Goal: Information Seeking & Learning: Learn about a topic

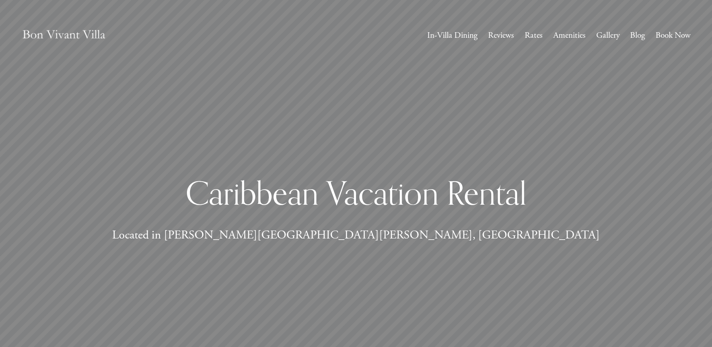
click at [451, 38] on link "In-Villa Dining" at bounding box center [452, 35] width 50 height 15
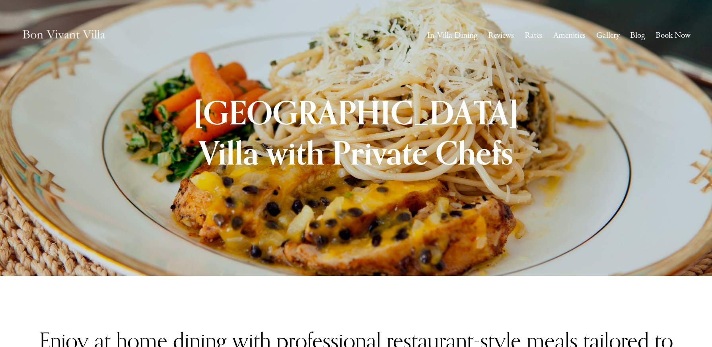
click at [607, 33] on link "Gallery" at bounding box center [607, 35] width 23 height 15
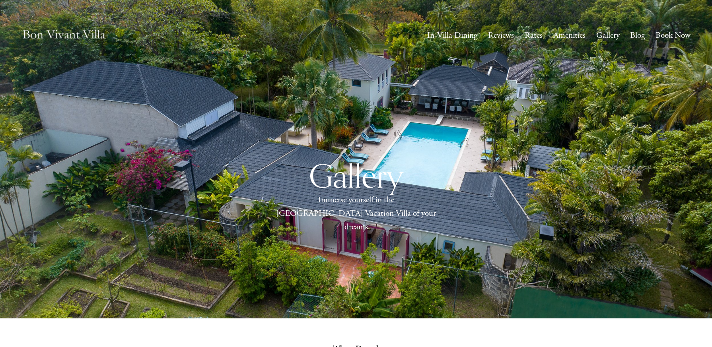
click at [344, 228] on div "Gallery Immerse yourself in the [GEOGRAPHIC_DATA] Vacation Villa of your dreams" at bounding box center [356, 194] width 712 height 153
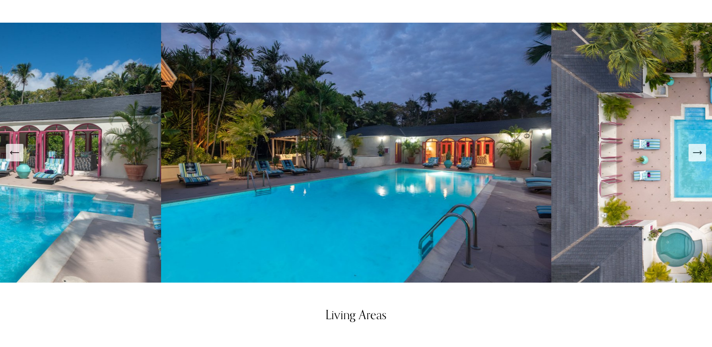
scroll to position [398, 0]
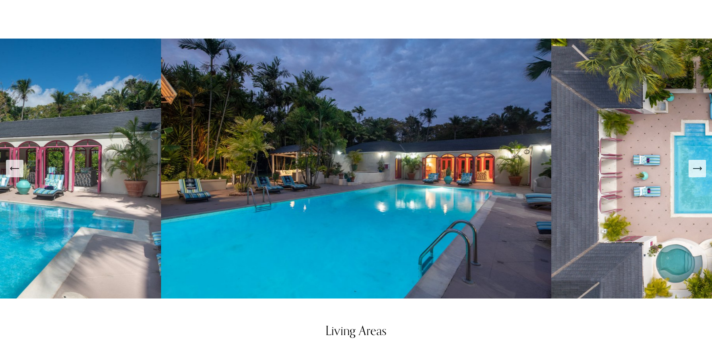
click at [702, 171] on button "Next Slide" at bounding box center [698, 169] width 18 height 18
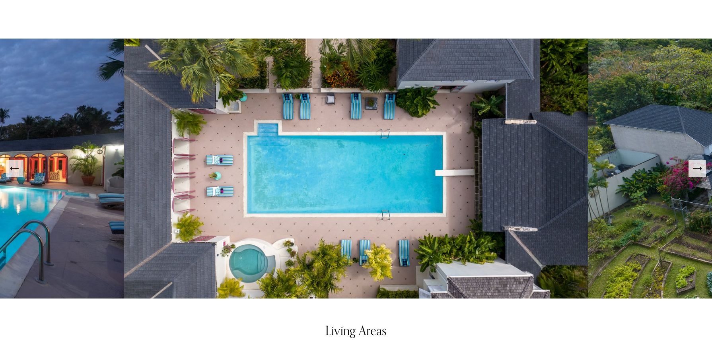
click at [700, 166] on icon "Next Slide" at bounding box center [697, 168] width 11 height 11
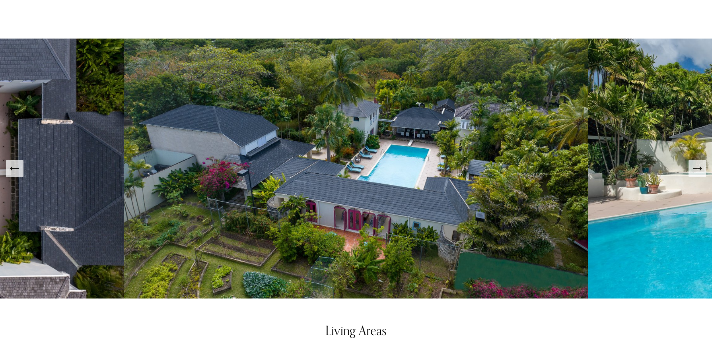
click at [700, 166] on icon "Next Slide" at bounding box center [697, 168] width 11 height 11
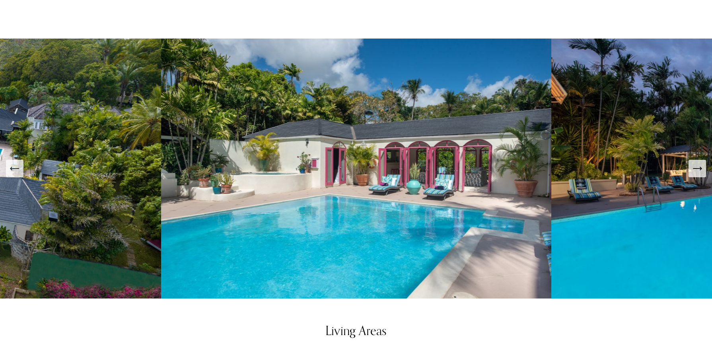
click at [700, 166] on icon "Next Slide" at bounding box center [697, 168] width 11 height 11
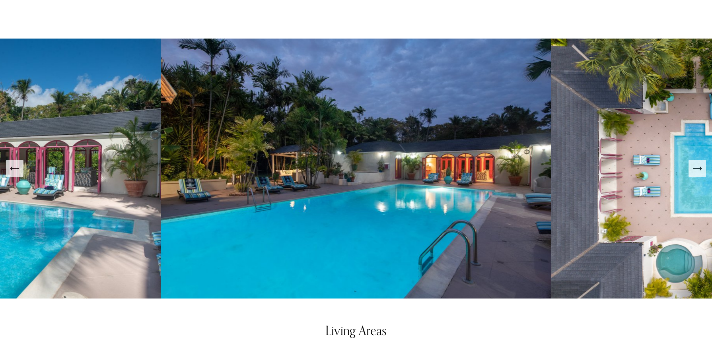
click at [700, 166] on icon "Next Slide" at bounding box center [697, 168] width 11 height 11
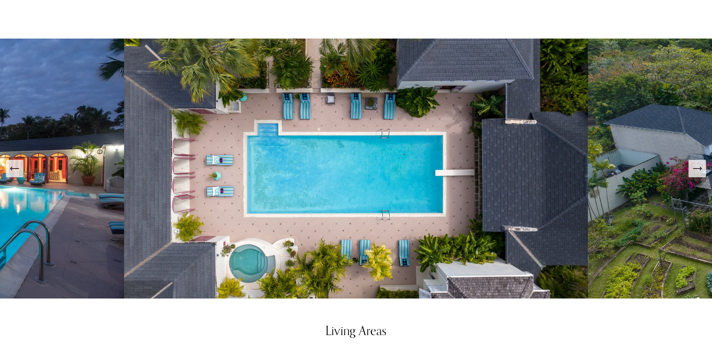
click at [700, 166] on icon "Next Slide" at bounding box center [697, 168] width 11 height 11
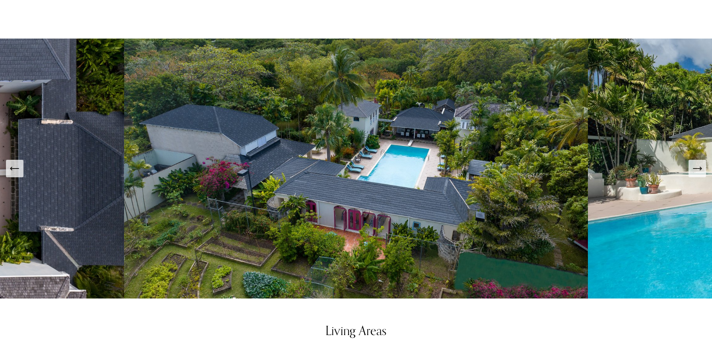
click at [700, 166] on icon "Next Slide" at bounding box center [697, 168] width 11 height 11
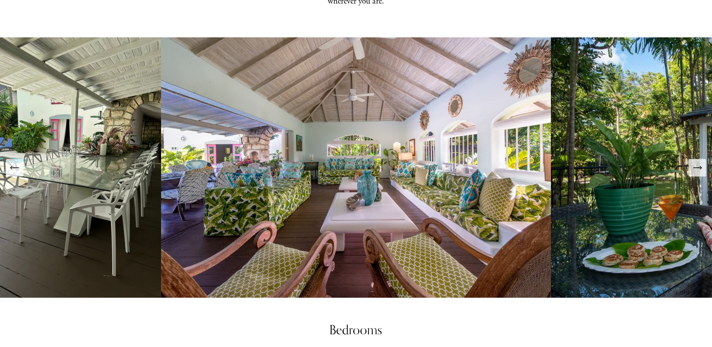
scroll to position [796, 0]
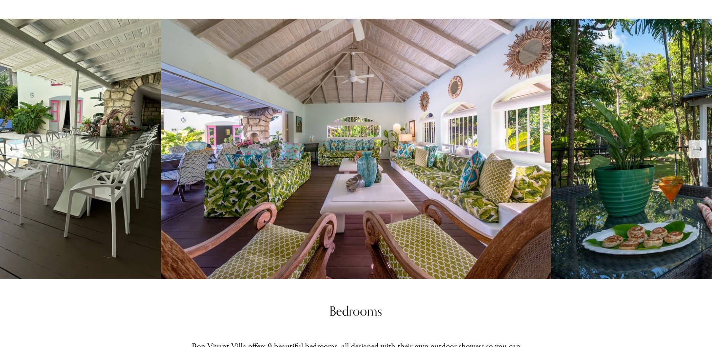
click at [696, 152] on button "Next Slide" at bounding box center [698, 149] width 18 height 18
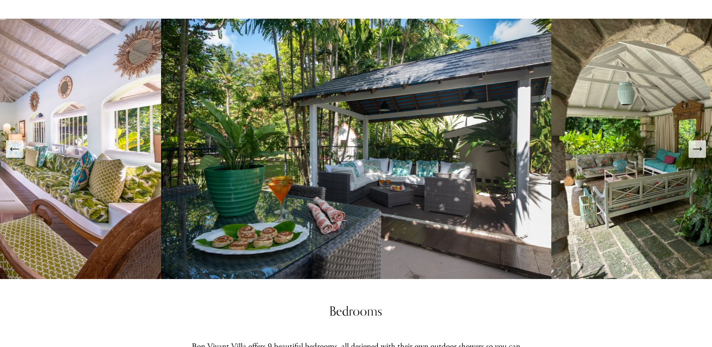
click at [696, 150] on icon "Next Slide" at bounding box center [697, 149] width 11 height 11
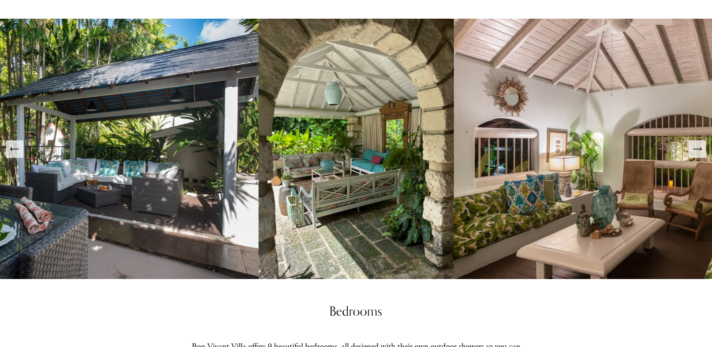
click at [696, 149] on icon "Next Slide" at bounding box center [697, 149] width 11 height 11
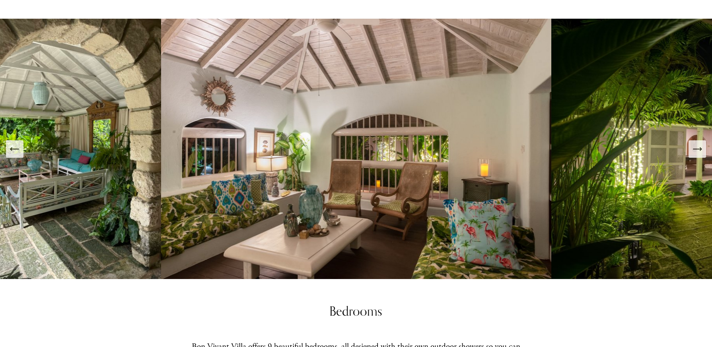
click at [696, 149] on icon "Next Slide" at bounding box center [697, 149] width 11 height 11
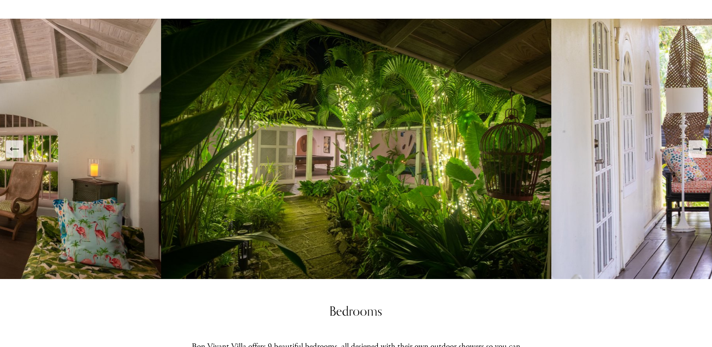
click at [696, 149] on icon "Next Slide" at bounding box center [697, 149] width 11 height 11
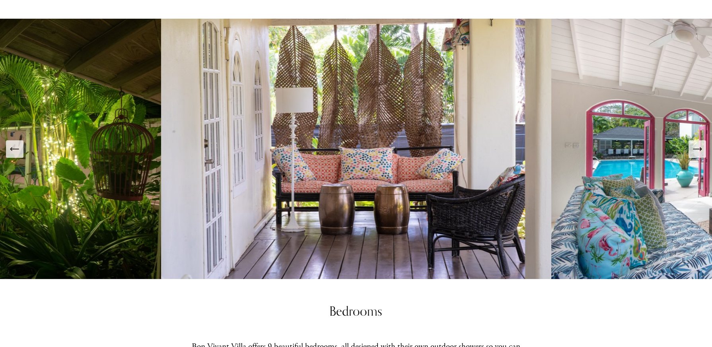
click at [696, 149] on icon "Next Slide" at bounding box center [697, 149] width 11 height 11
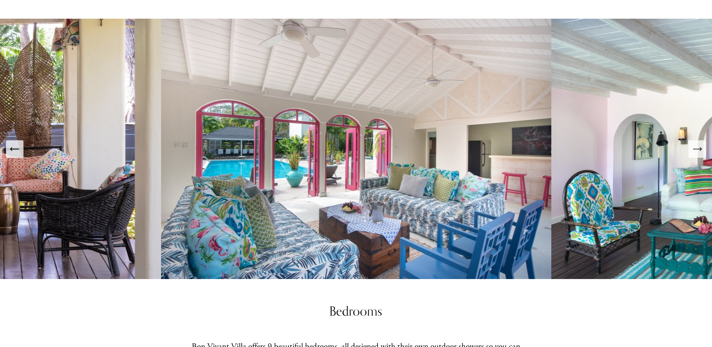
click at [696, 149] on icon "Next Slide" at bounding box center [697, 149] width 11 height 11
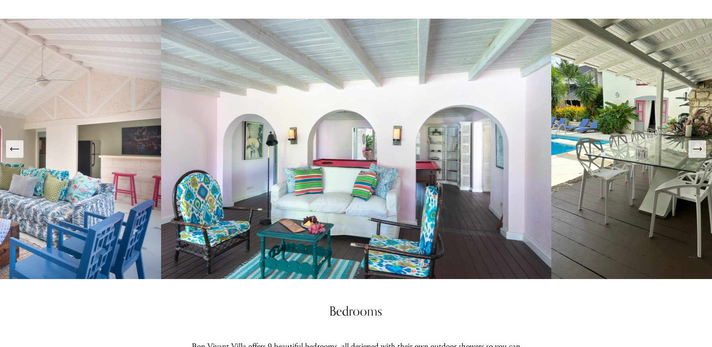
click at [696, 149] on icon "Next Slide" at bounding box center [697, 149] width 11 height 11
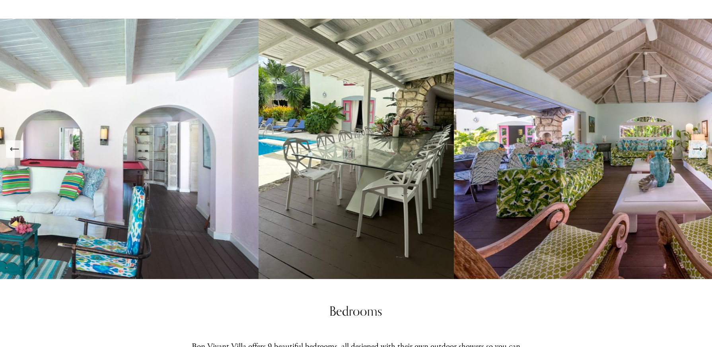
click at [696, 149] on icon "Next Slide" at bounding box center [697, 149] width 11 height 11
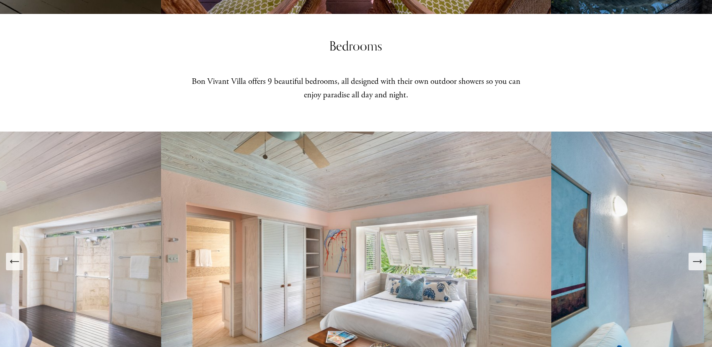
scroll to position [1193, 0]
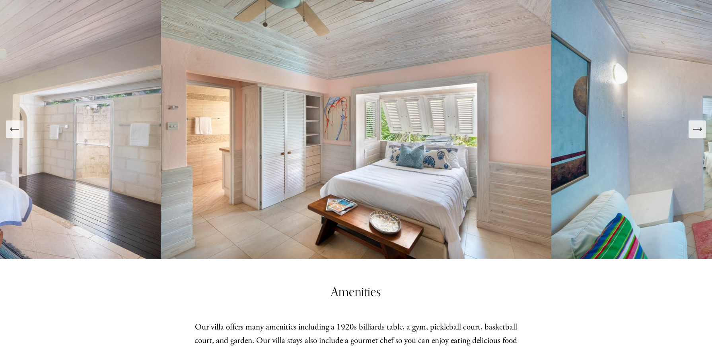
click at [698, 125] on icon "Next Slide" at bounding box center [697, 129] width 11 height 11
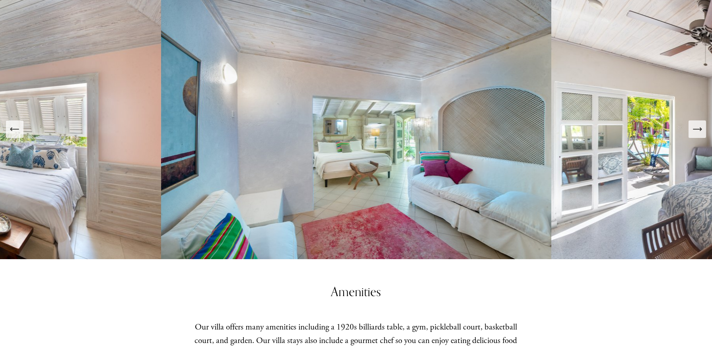
click at [698, 125] on icon "Next Slide" at bounding box center [697, 129] width 11 height 11
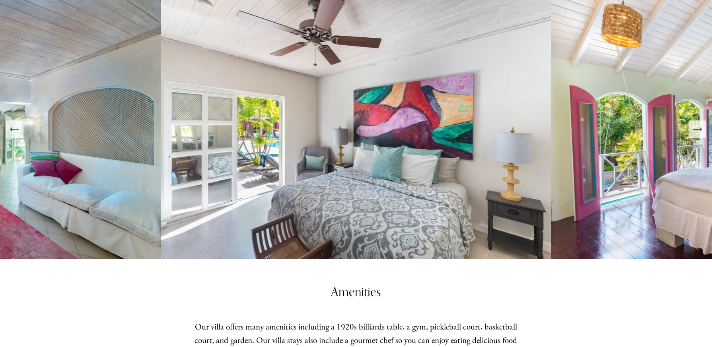
click at [698, 125] on icon "Next Slide" at bounding box center [697, 129] width 11 height 11
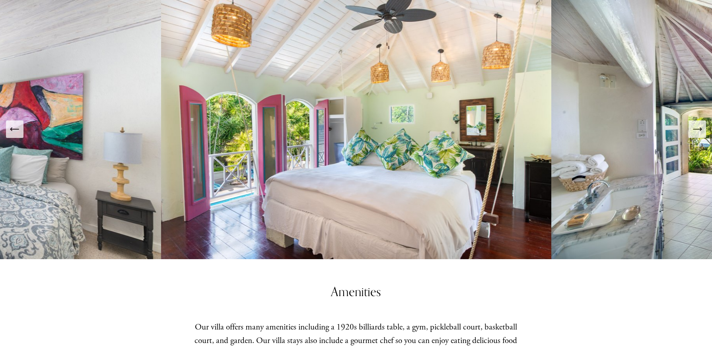
click at [698, 125] on icon "Next Slide" at bounding box center [697, 129] width 11 height 11
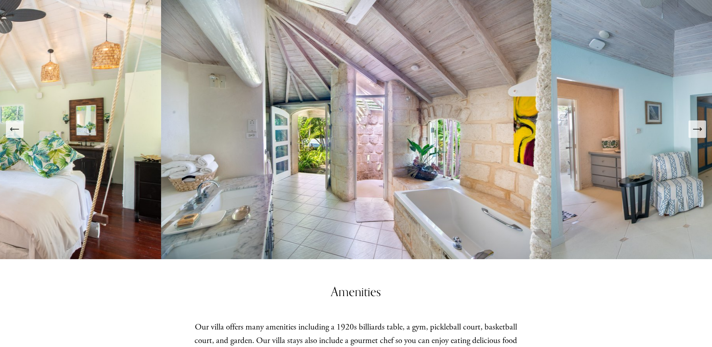
click at [698, 125] on icon "Next Slide" at bounding box center [697, 129] width 11 height 11
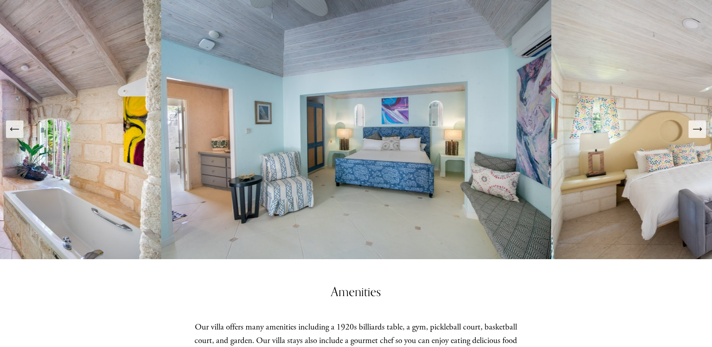
click at [698, 125] on icon "Next Slide" at bounding box center [697, 129] width 11 height 11
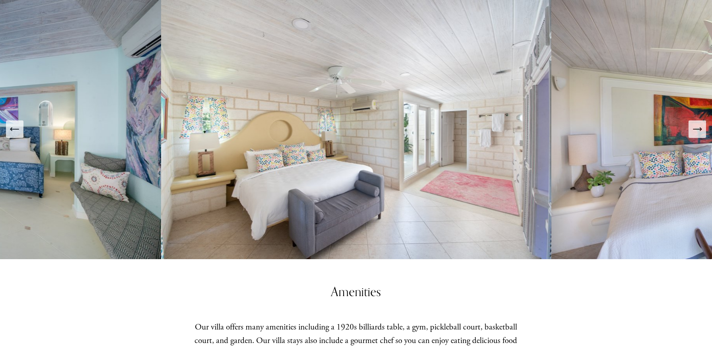
click at [698, 125] on icon "Next Slide" at bounding box center [697, 129] width 11 height 11
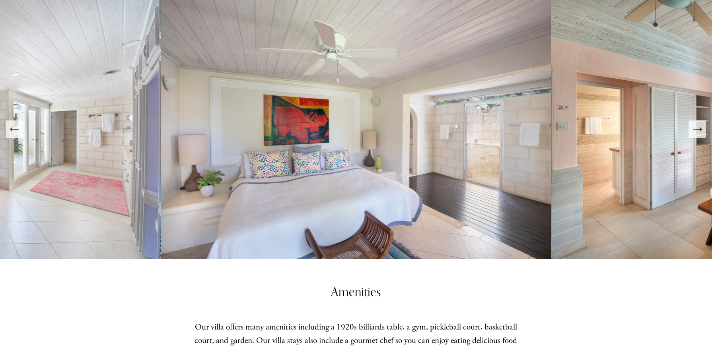
click at [698, 125] on icon "Next Slide" at bounding box center [697, 129] width 11 height 11
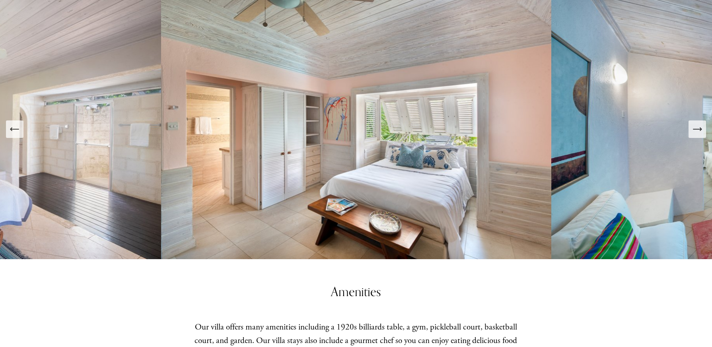
click at [698, 125] on icon "Next Slide" at bounding box center [697, 129] width 11 height 11
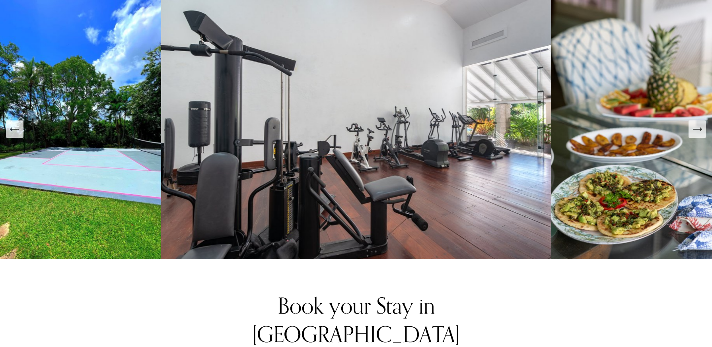
scroll to position [1591, 0]
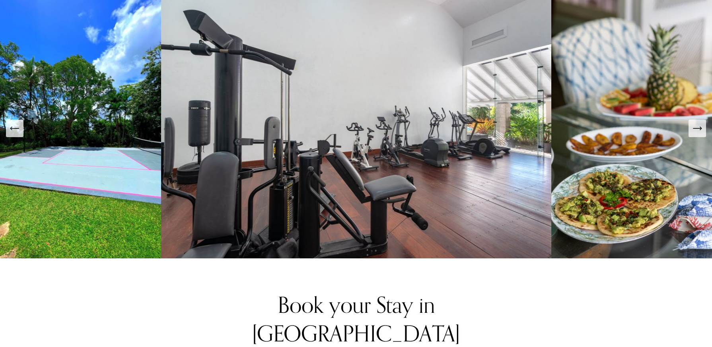
click at [701, 132] on button "Next Slide" at bounding box center [698, 129] width 18 height 18
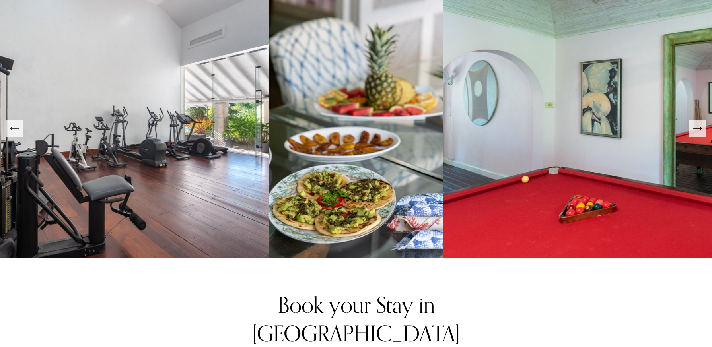
click at [701, 132] on button "Next Slide" at bounding box center [698, 129] width 18 height 18
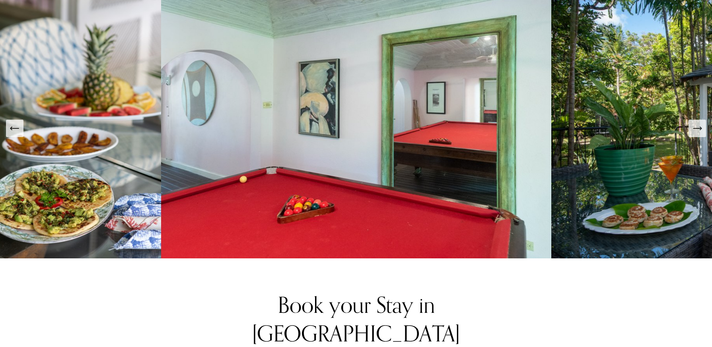
click at [701, 132] on button "Next Slide" at bounding box center [698, 129] width 18 height 18
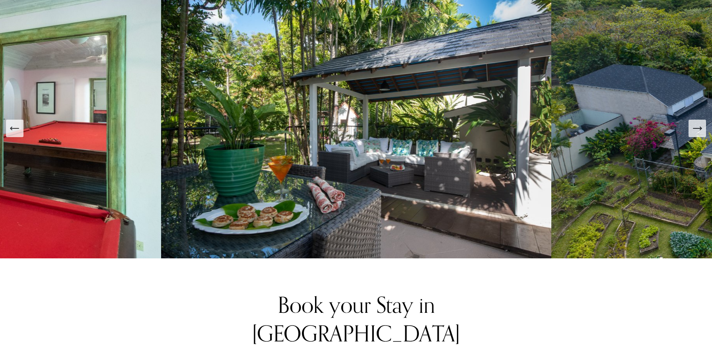
click at [701, 132] on button "Next Slide" at bounding box center [698, 129] width 18 height 18
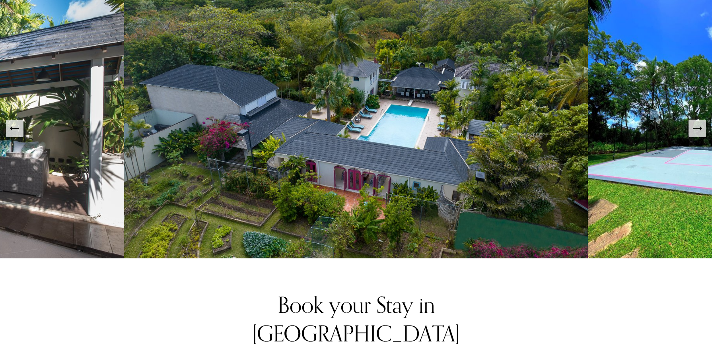
click at [701, 132] on button "Next Slide" at bounding box center [698, 129] width 18 height 18
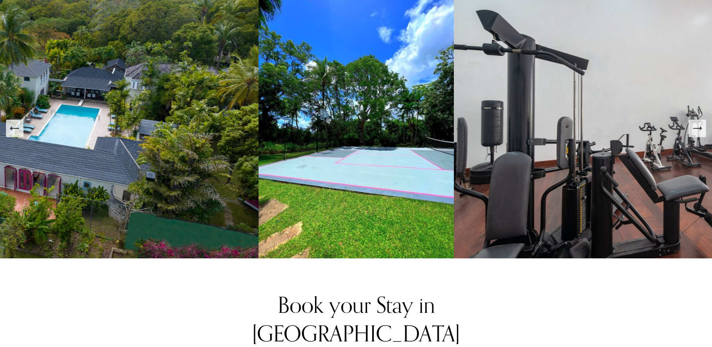
click at [701, 132] on button "Next Slide" at bounding box center [698, 129] width 18 height 18
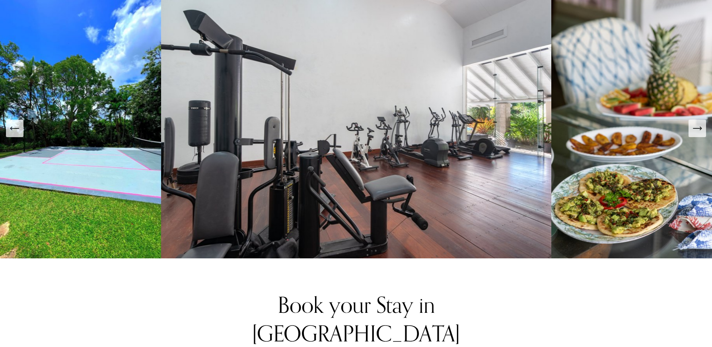
click at [701, 132] on button "Next Slide" at bounding box center [698, 129] width 18 height 18
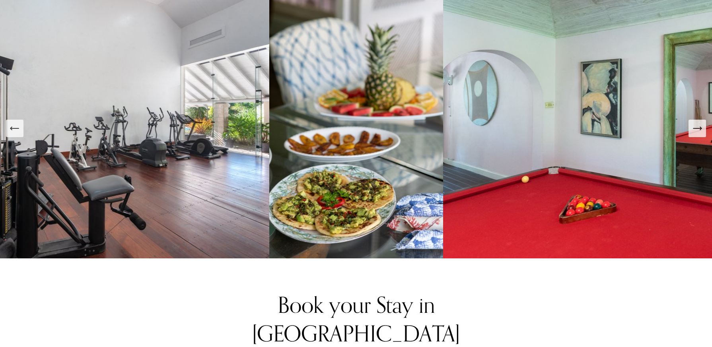
click at [701, 132] on button "Next Slide" at bounding box center [698, 129] width 18 height 18
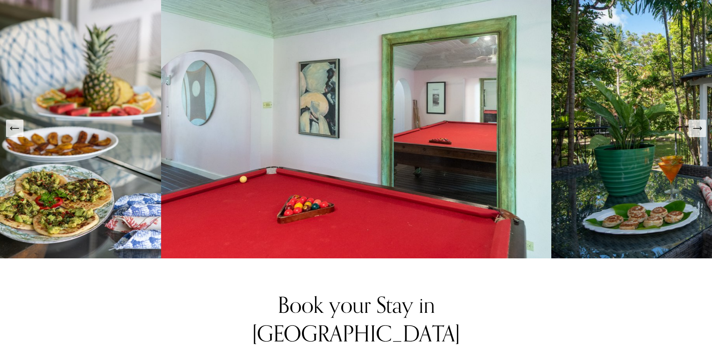
click at [701, 132] on button "Next Slide" at bounding box center [698, 129] width 18 height 18
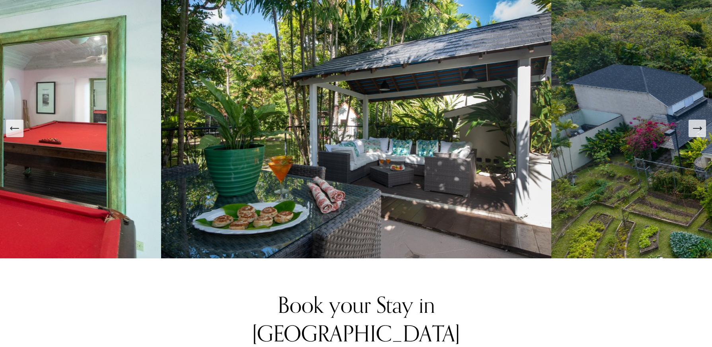
click at [701, 132] on button "Next Slide" at bounding box center [698, 129] width 18 height 18
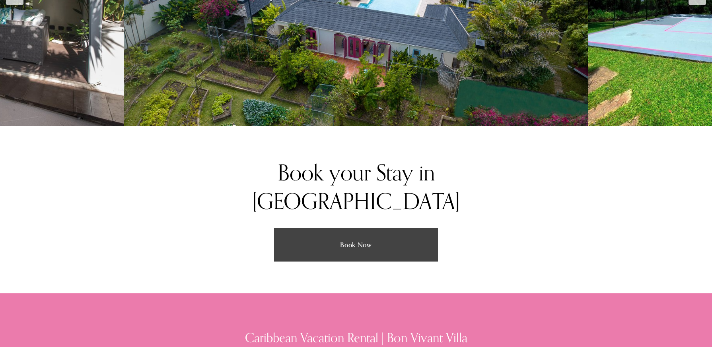
scroll to position [1790, 0]
